Goal: Task Accomplishment & Management: Use online tool/utility

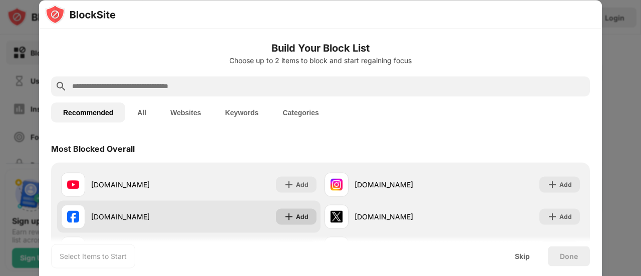
click at [276, 220] on div "Add" at bounding box center [296, 216] width 41 height 16
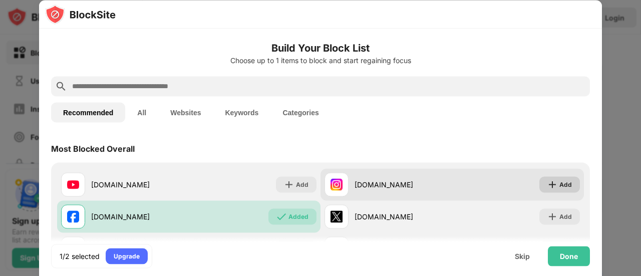
click at [567, 180] on div "Add" at bounding box center [559, 184] width 41 height 16
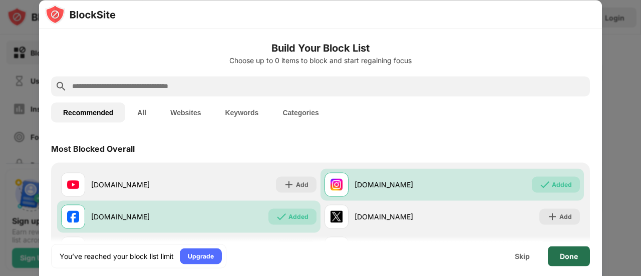
click at [586, 259] on div "Done" at bounding box center [568, 256] width 42 height 20
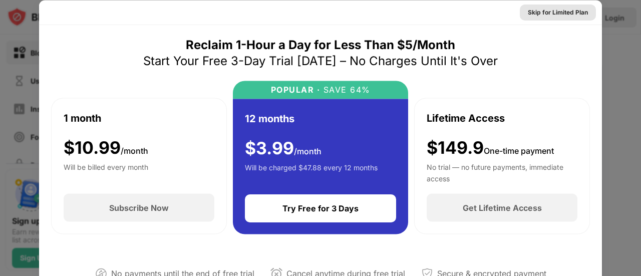
click at [571, 13] on div "Skip for Limited Plan" at bounding box center [557, 12] width 60 height 10
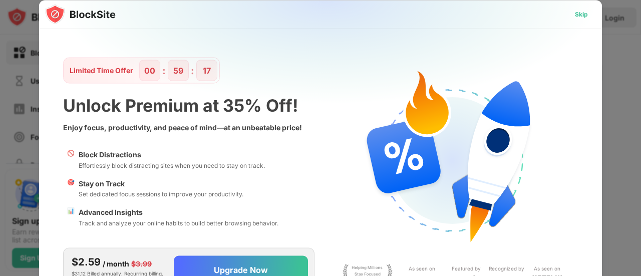
click at [575, 13] on div "Skip" at bounding box center [581, 14] width 13 height 10
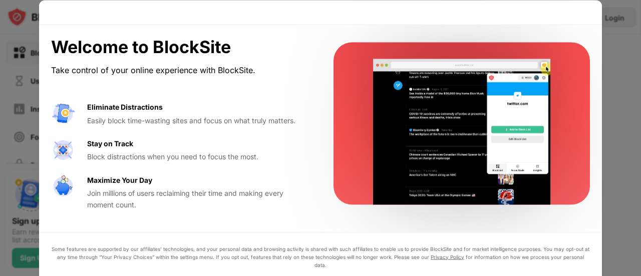
click at [171, 123] on div "Easily block time-wasting sites and focus on what truly matters." at bounding box center [198, 120] width 222 height 11
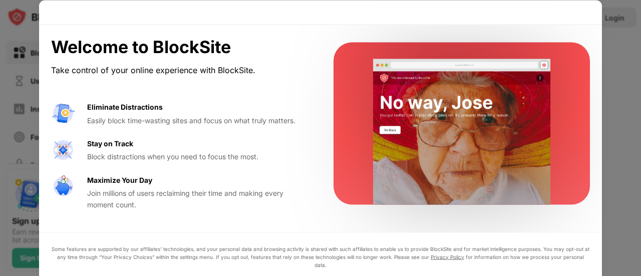
drag, startPoint x: 640, startPoint y: 133, endPoint x: 640, endPoint y: 250, distance: 117.1
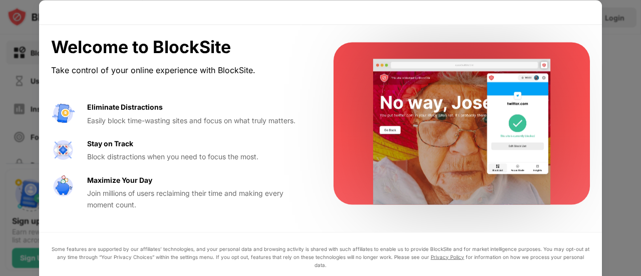
click at [640, 250] on div at bounding box center [320, 138] width 641 height 276
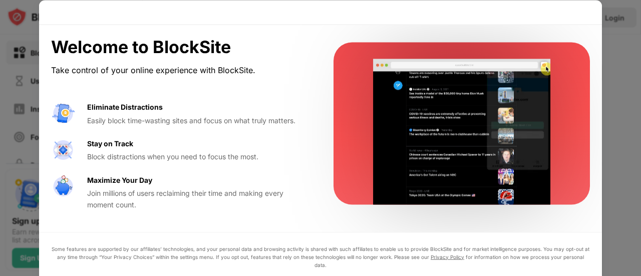
click at [615, 214] on div at bounding box center [320, 138] width 641 height 276
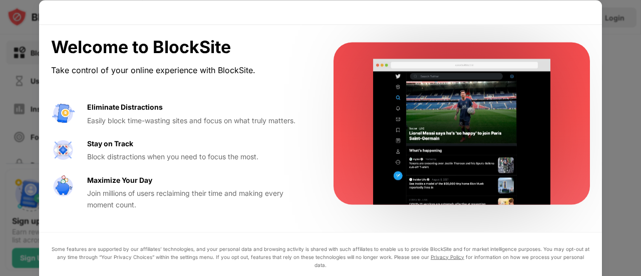
click at [615, 214] on div at bounding box center [320, 138] width 641 height 276
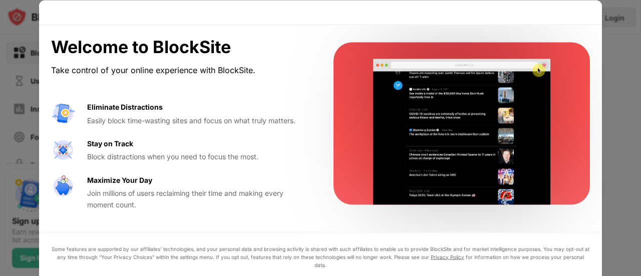
click at [591, 47] on div "Welcome to BlockSite Take control of your online experience with BlockSite. Eli…" at bounding box center [320, 123] width 562 height 197
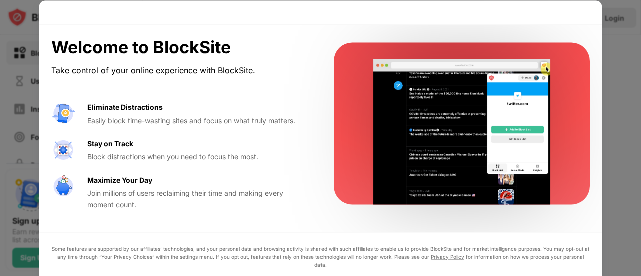
click at [0, 65] on div at bounding box center [320, 138] width 641 height 276
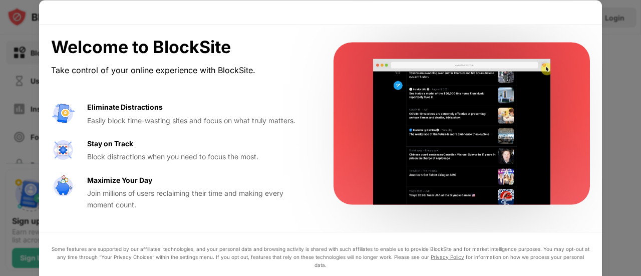
click at [634, 142] on div at bounding box center [320, 138] width 641 height 276
click at [466, 180] on video at bounding box center [461, 132] width 205 height 146
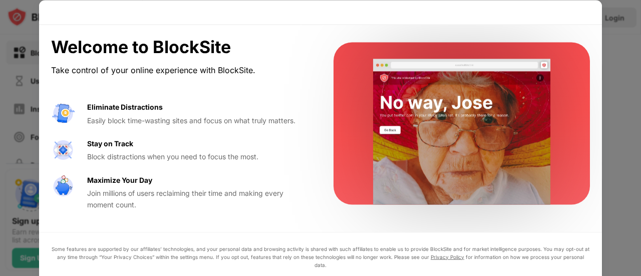
click at [568, 18] on div at bounding box center [320, 12] width 562 height 25
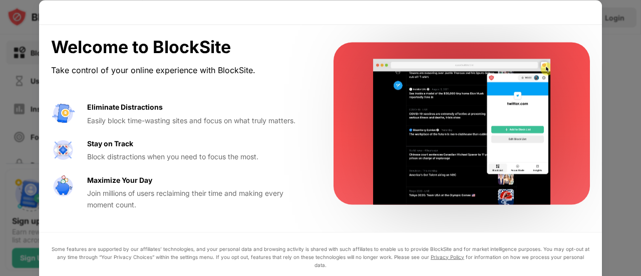
click at [182, 137] on div "Eliminate Distractions Easily block time-wasting sites and focus on what truly …" at bounding box center [180, 156] width 258 height 109
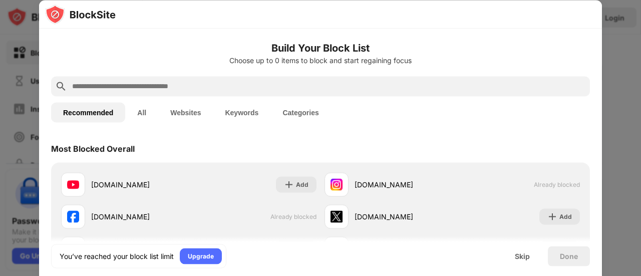
click at [625, 62] on div at bounding box center [320, 138] width 641 height 276
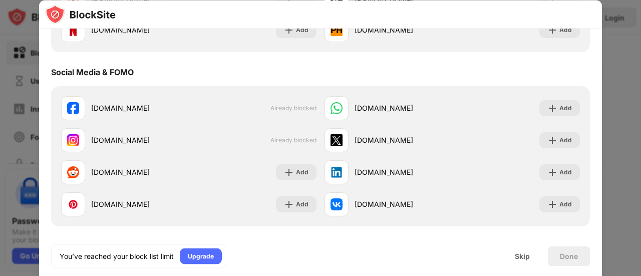
scroll to position [550, 0]
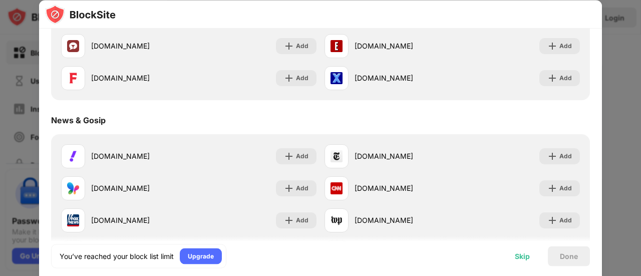
click at [528, 262] on div "Skip" at bounding box center [521, 256] width 39 height 20
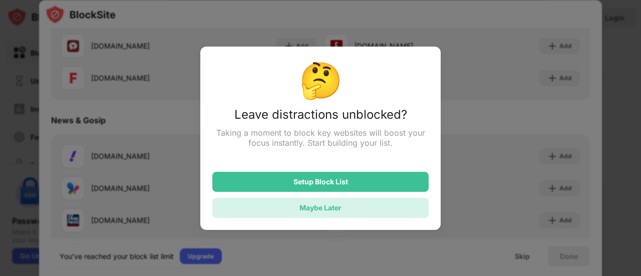
click at [395, 214] on div "Maybe Later" at bounding box center [320, 208] width 216 height 20
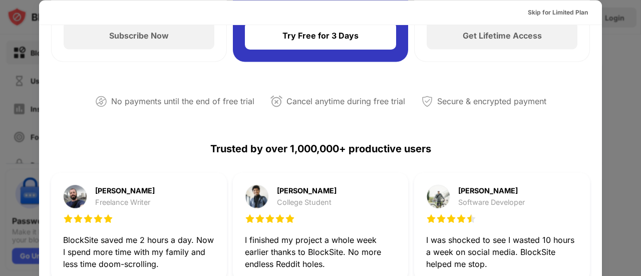
scroll to position [250, 0]
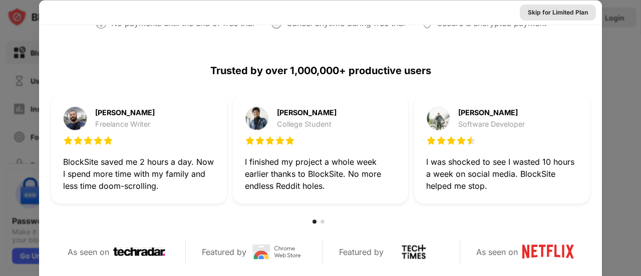
click at [578, 7] on div "Skip for Limited Plan" at bounding box center [557, 12] width 76 height 16
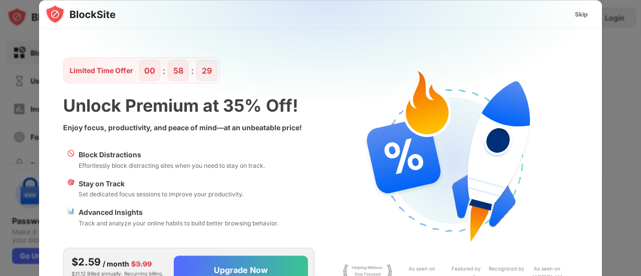
scroll to position [0, 0]
click at [573, 17] on div "Skip" at bounding box center [580, 14] width 29 height 16
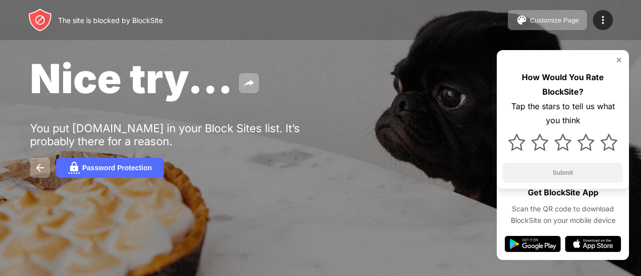
click at [619, 54] on div "How Would You Rate BlockSite? Tap the stars to tell us what you think Submit" at bounding box center [562, 119] width 132 height 139
click at [619, 58] on img at bounding box center [619, 60] width 8 height 8
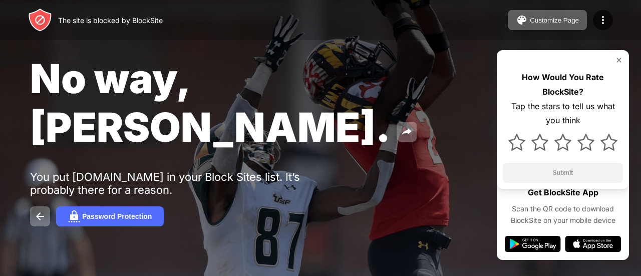
drag, startPoint x: 0, startPoint y: 0, endPoint x: 117, endPoint y: 110, distance: 160.4
click at [117, 110] on div "No way, [PERSON_NAME]. You put [DOMAIN_NAME] in your Block Sites list. It’s pro…" at bounding box center [320, 140] width 641 height 280
